Goal: Information Seeking & Learning: Learn about a topic

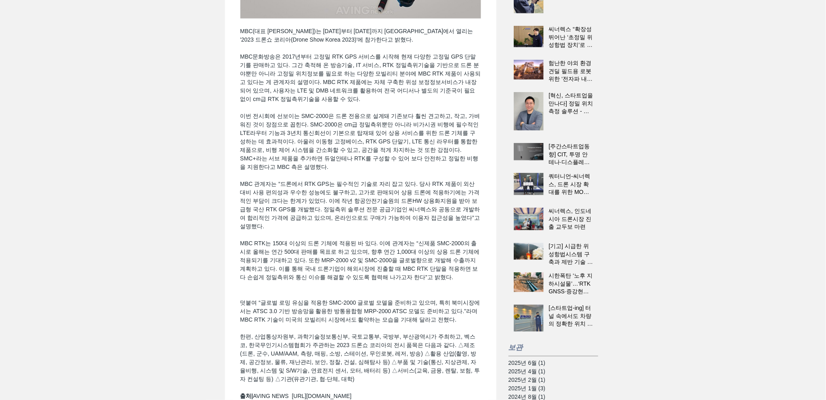
scroll to position [215, 0]
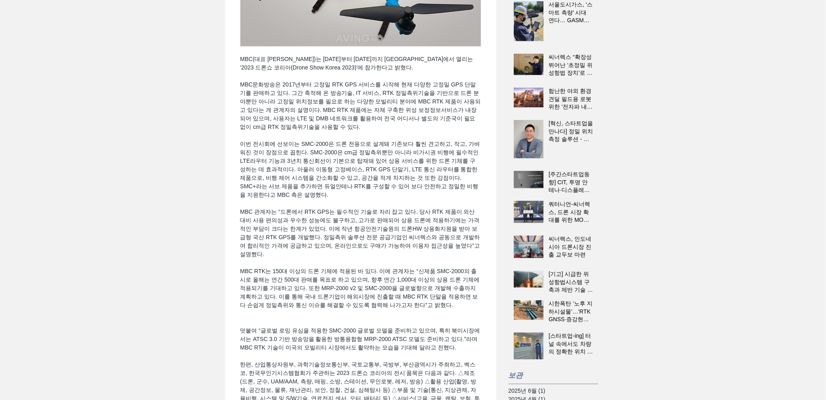
click at [321, 130] on span "MBC문화방송은 2017년부터 고정밀 RTK GPS 서비스를 시작해 현재 다양한 고정밀 GPS 단말기를 판매하고 있다. 그간 축적해 온 방송기…" at bounding box center [360, 105] width 241 height 49
drag, startPoint x: 303, startPoint y: 138, endPoint x: 462, endPoint y: 138, distance: 158.3
click at [462, 130] on span "MBC문화방송은 2017년부터 고정밀 RTK GPS 서비스를 시작해 현재 다양한 고정밀 GPS 단말기를 판매하고 있다. 그간 축적해 온 방송기…" at bounding box center [360, 105] width 241 height 49
click at [440, 162] on span "이번 전시회에 선보이는 SMC-2000은 드론 전용으로 설계돼 기존보다 훨씬 견고하고, 작고, 가벼워진 것이 장점으로 꼽힌다. SMC-2000…" at bounding box center [360, 169] width 240 height 57
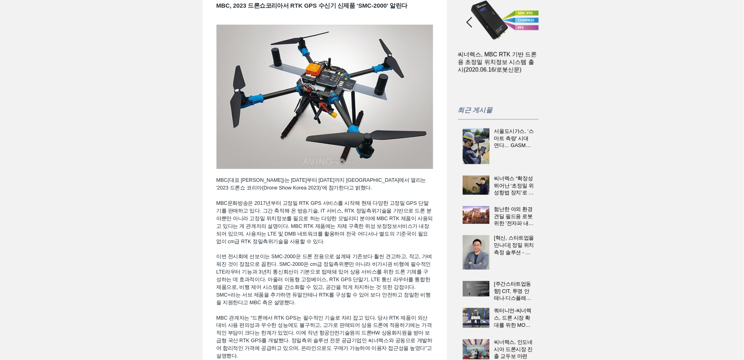
scroll to position [0, 90]
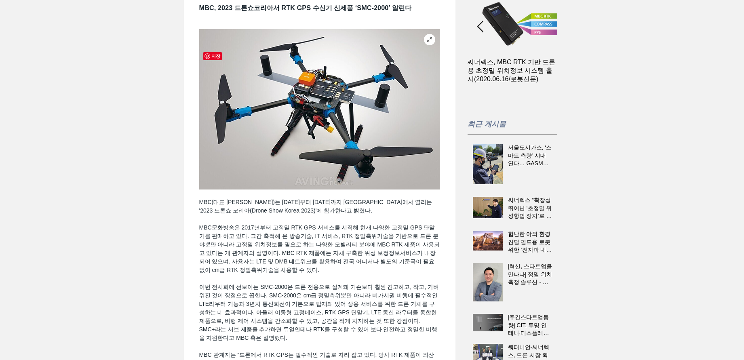
scroll to position [74, 0]
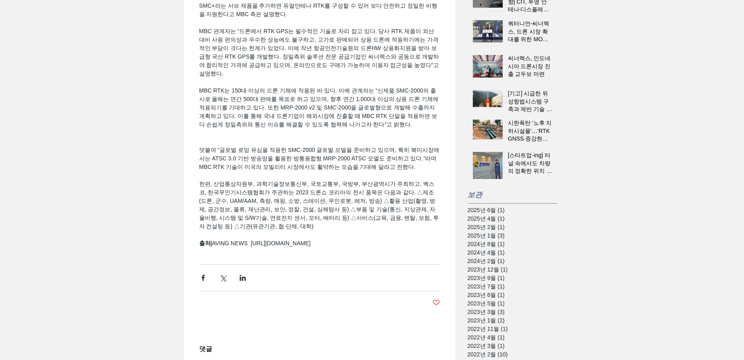
scroll to position [397, 0]
click at [354, 113] on span "MBC RTK는 150대 이상의 드론 기체에 적용된 바 있다. 이에 관계자는 “신제품 SMC-2000의 출시로 올해는 연간 500대 판매를 목…" at bounding box center [319, 106] width 241 height 40
click at [377, 96] on span "MBC(대표 [PERSON_NAME])는 [DATE]부터 [DATE]까지 [GEOGRAPHIC_DATA]에서 열리는 '2023 드론쇼 코리아(…" at bounding box center [319, 56] width 241 height 382
click at [376, 94] on span "MBC(대표 [PERSON_NAME])는 [DATE]부터 [DATE]까지 [GEOGRAPHIC_DATA]에서 열리는 '2023 드론쇼 코리아(…" at bounding box center [319, 56] width 241 height 382
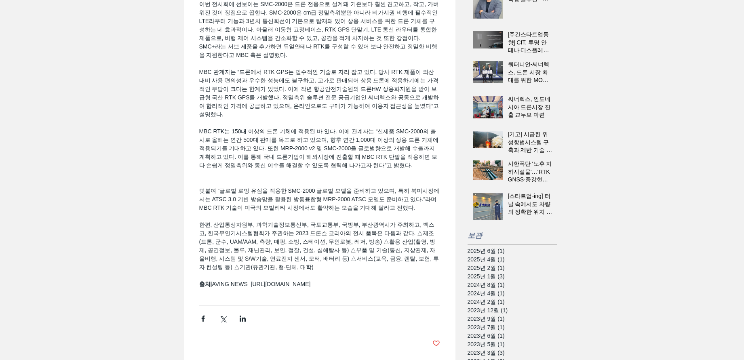
scroll to position [357, 0]
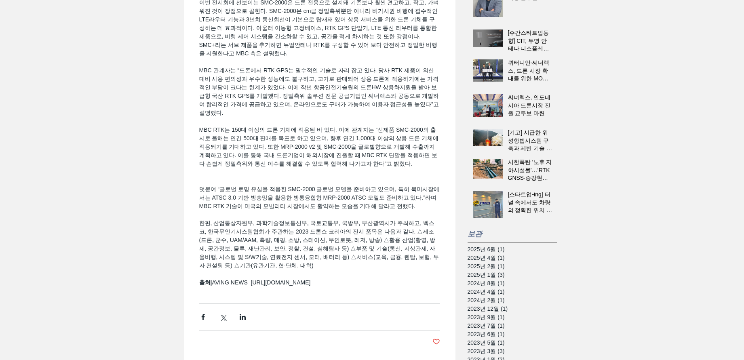
click at [363, 189] on span "MBC(대표 [PERSON_NAME])는 [DATE]부터 [DATE]까지 [GEOGRAPHIC_DATA]에서 열리는 '2023 드론쇼 코리아(…" at bounding box center [319, 96] width 241 height 382
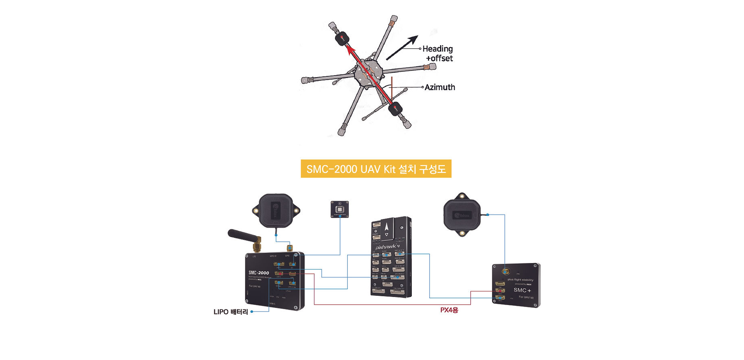
scroll to position [4686, 0]
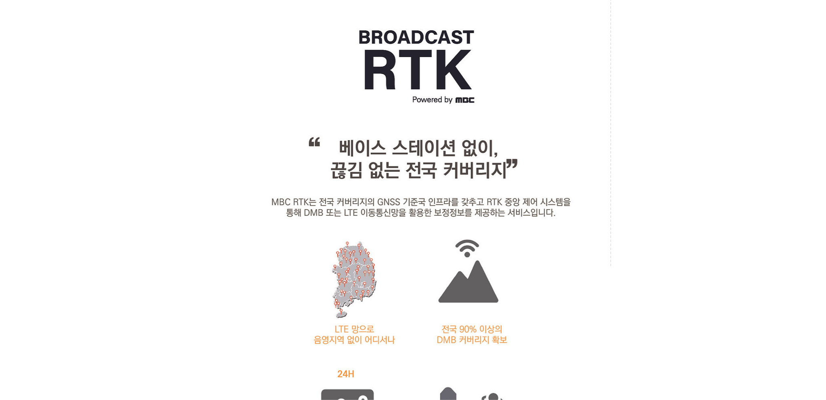
scroll to position [722, 0]
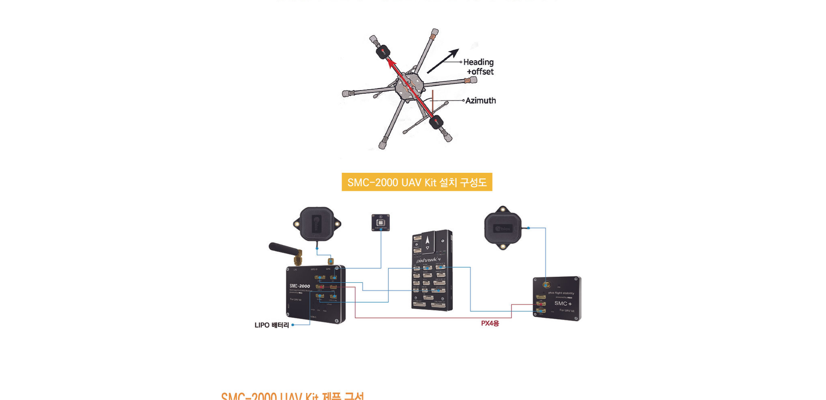
scroll to position [4668, 0]
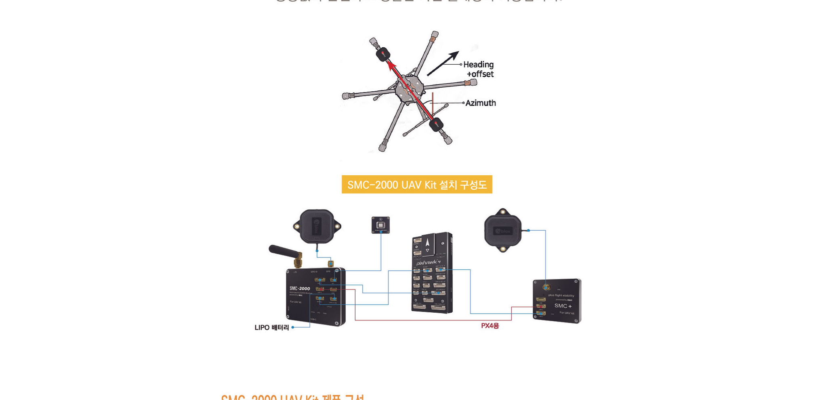
drag, startPoint x: 269, startPoint y: 208, endPoint x: 274, endPoint y: 208, distance: 4.8
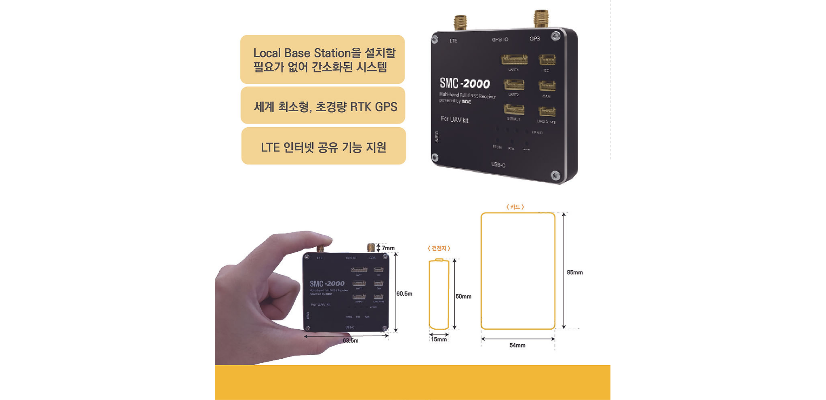
scroll to position [3545, 0]
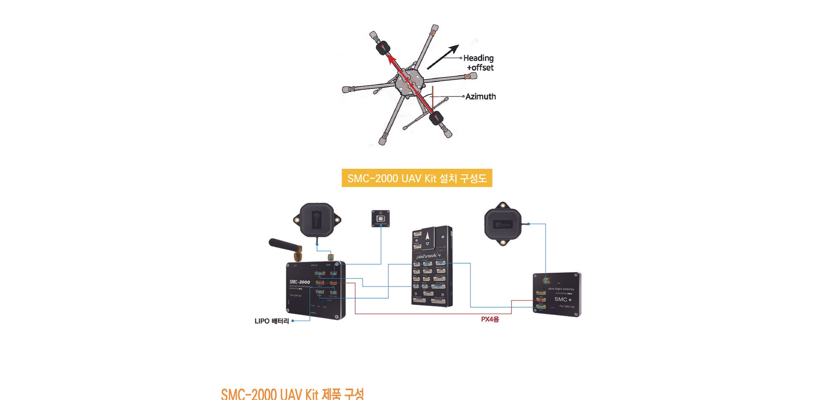
scroll to position [4668, 0]
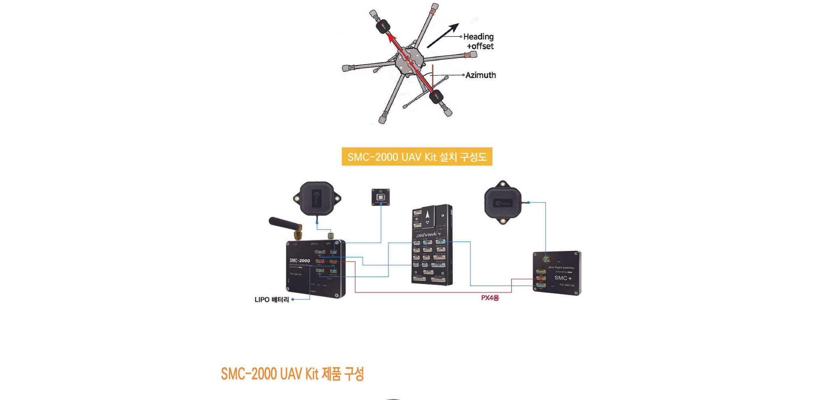
scroll to position [4693, 0]
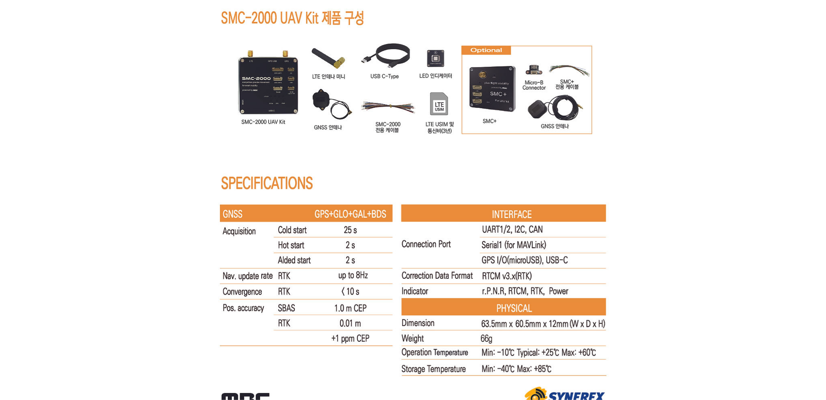
scroll to position [5052, 0]
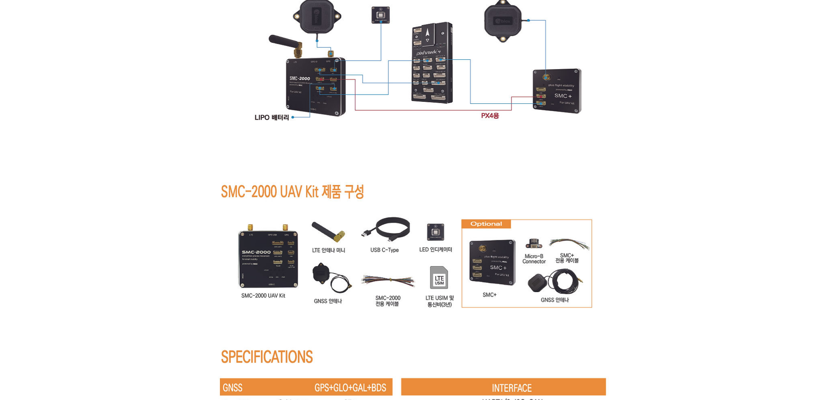
scroll to position [4783, 0]
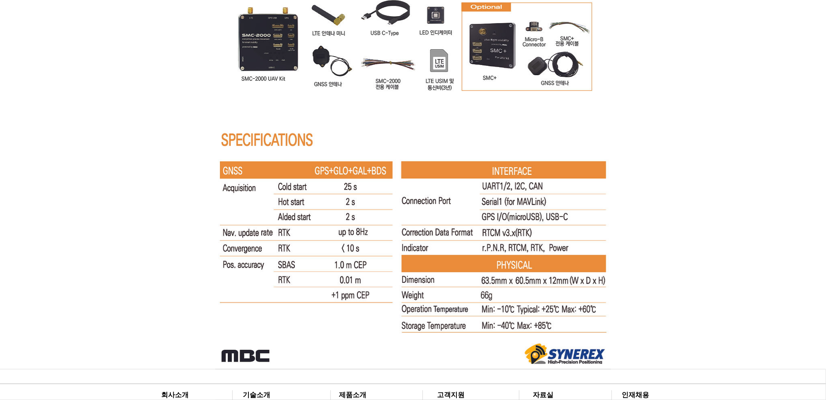
scroll to position [5097, 0]
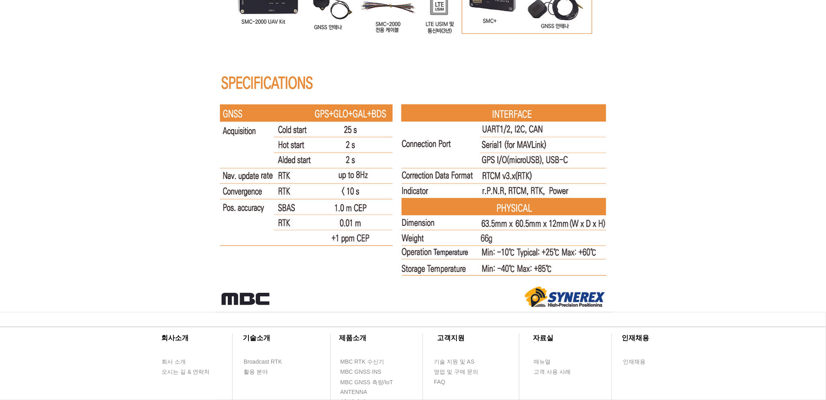
scroll to position [5187, 0]
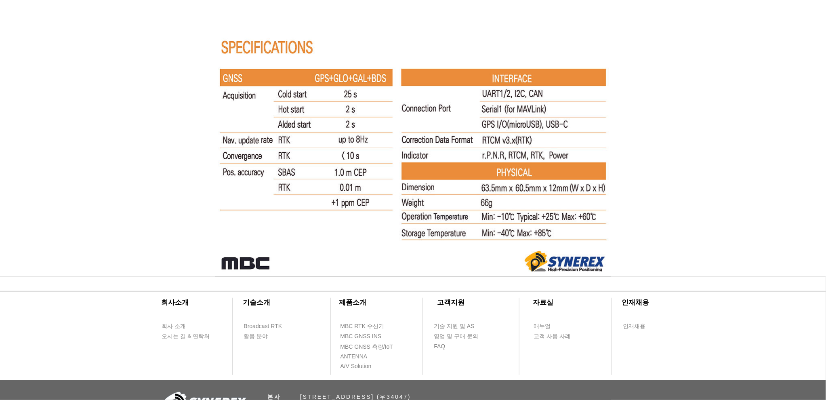
drag, startPoint x: 96, startPoint y: 191, endPoint x: 115, endPoint y: 179, distance: 22.7
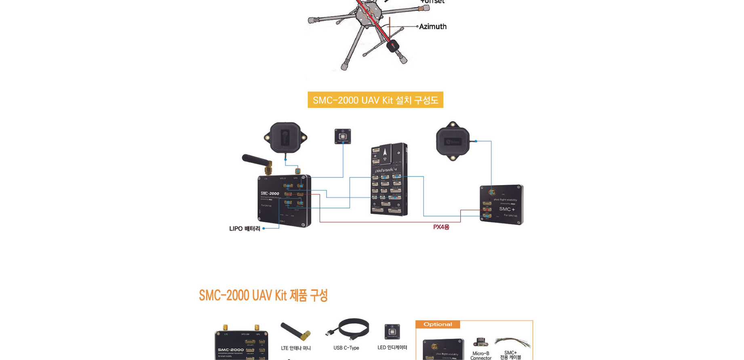
scroll to position [4738, 0]
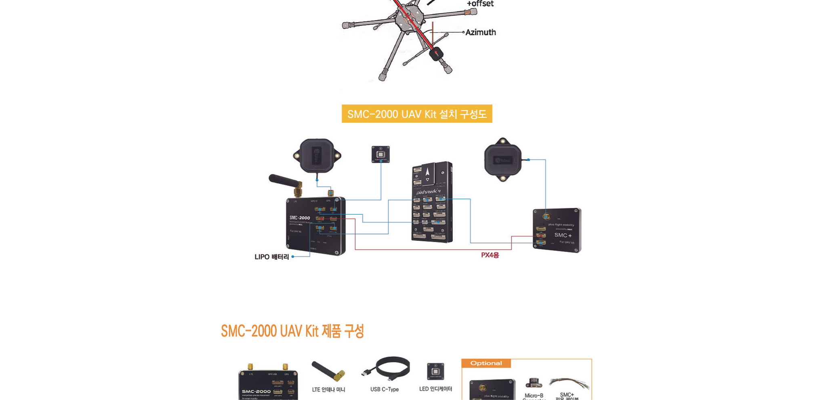
drag, startPoint x: 606, startPoint y: 146, endPoint x: 604, endPoint y: 138, distance: 8.3
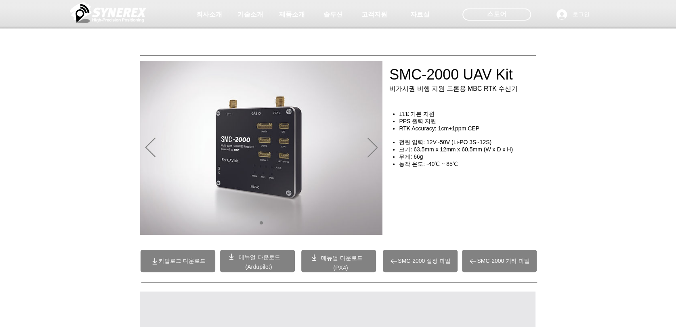
scroll to position [0, 0]
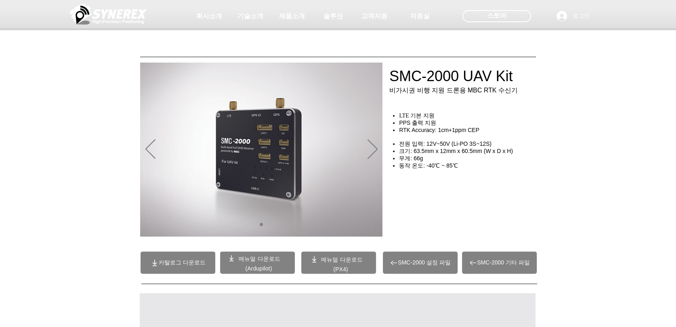
click at [93, 114] on div at bounding box center [338, 60] width 676 height 120
click at [587, 70] on div at bounding box center [338, 60] width 676 height 120
click at [63, 166] on div "main content" at bounding box center [338, 184] width 676 height 120
